Goal: Find specific page/section: Find specific page/section

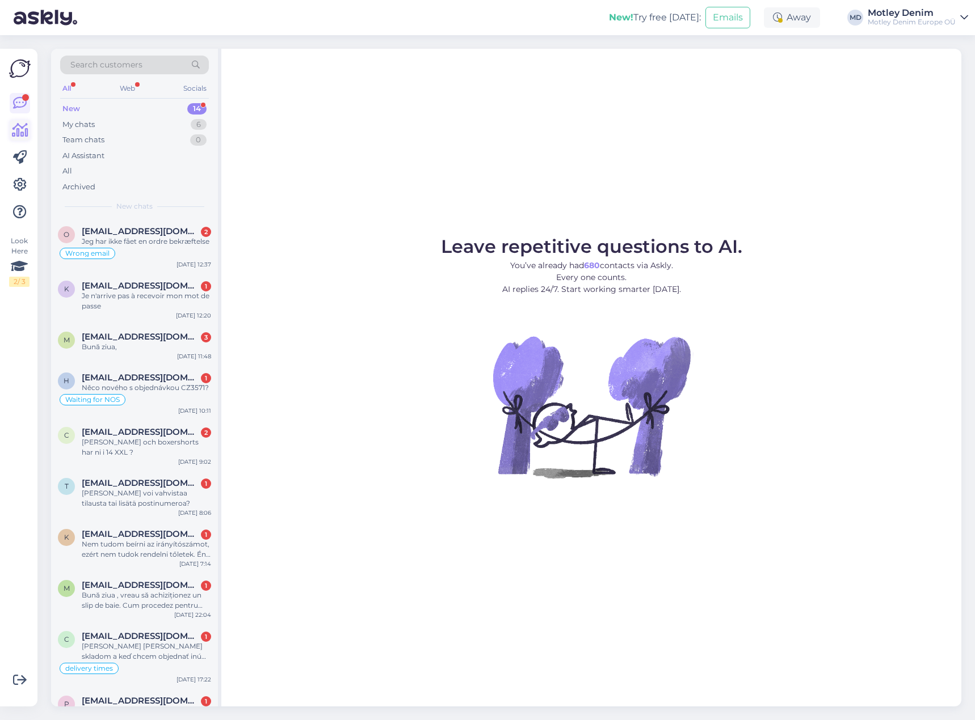
click at [19, 129] on icon at bounding box center [20, 131] width 16 height 14
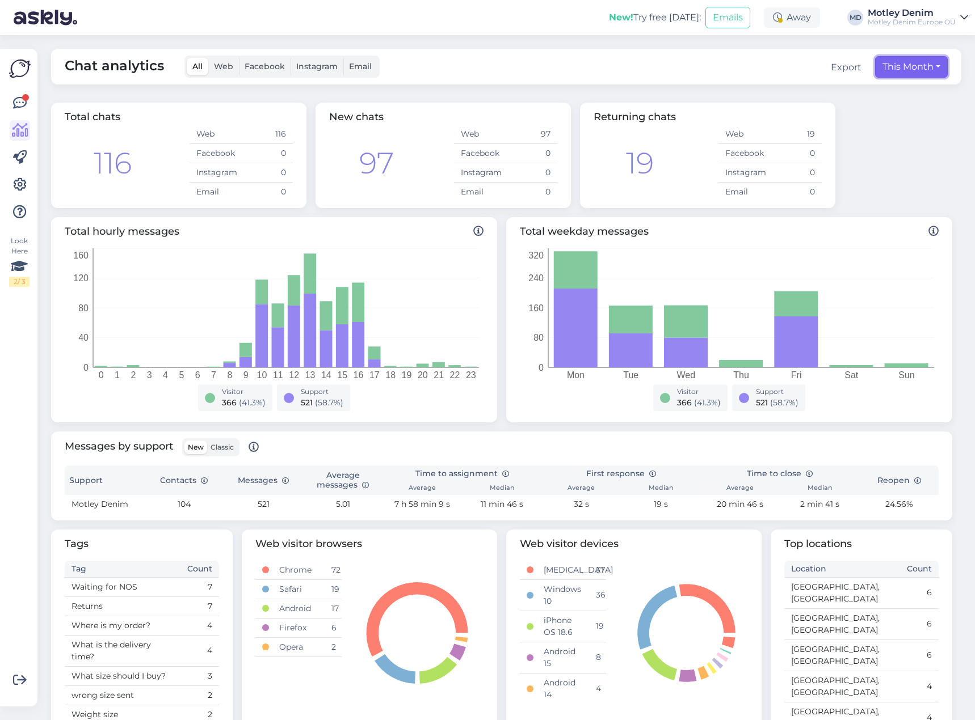
click at [920, 66] on button "This Month" at bounding box center [911, 67] width 73 height 22
select select "8"
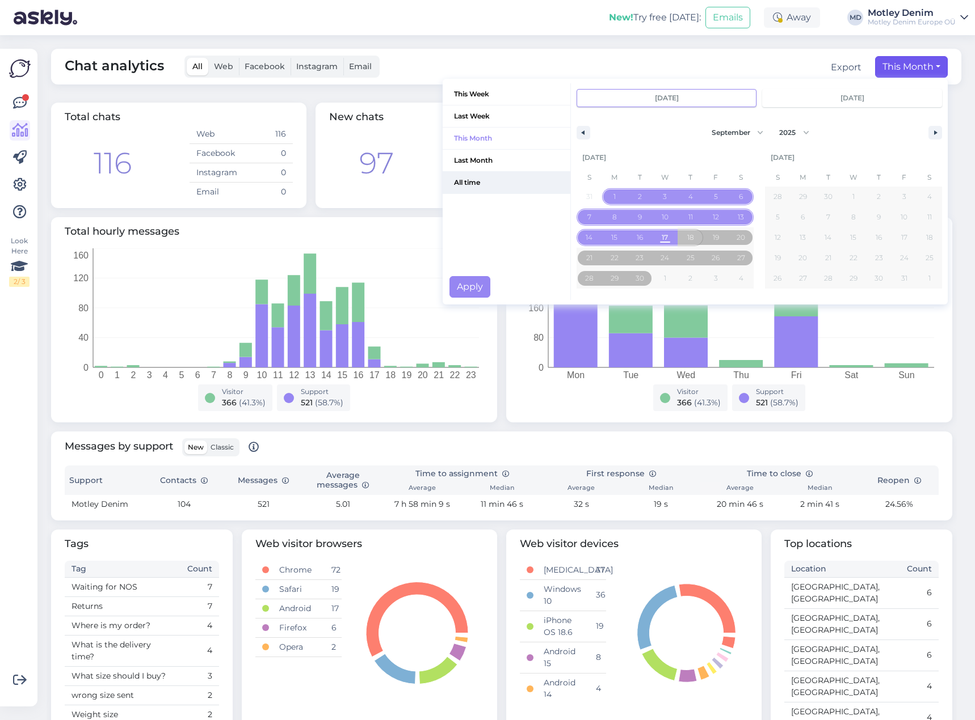
click at [473, 183] on span "All time" at bounding box center [507, 183] width 128 height 22
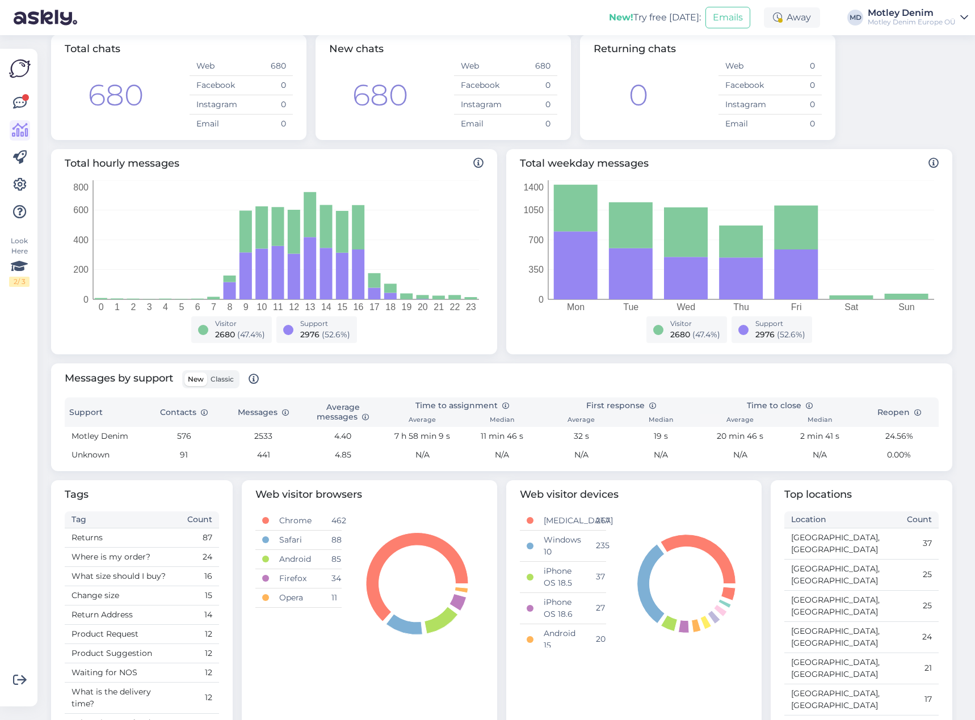
scroll to position [165, 0]
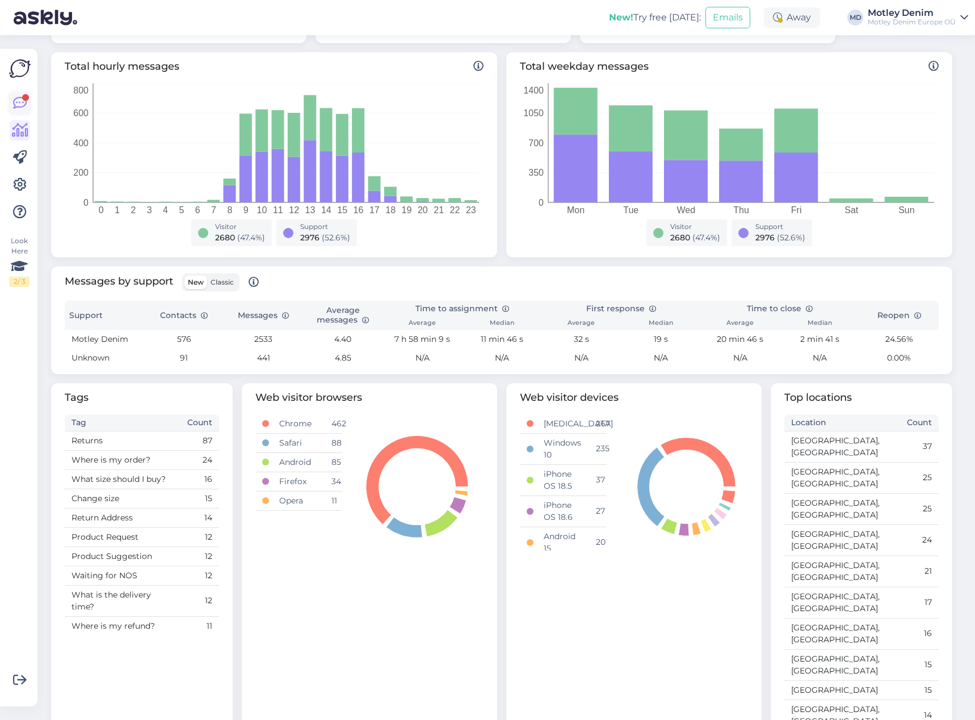
click at [23, 100] on div at bounding box center [25, 97] width 7 height 7
